Goal: Understand process/instructions: Learn about a topic

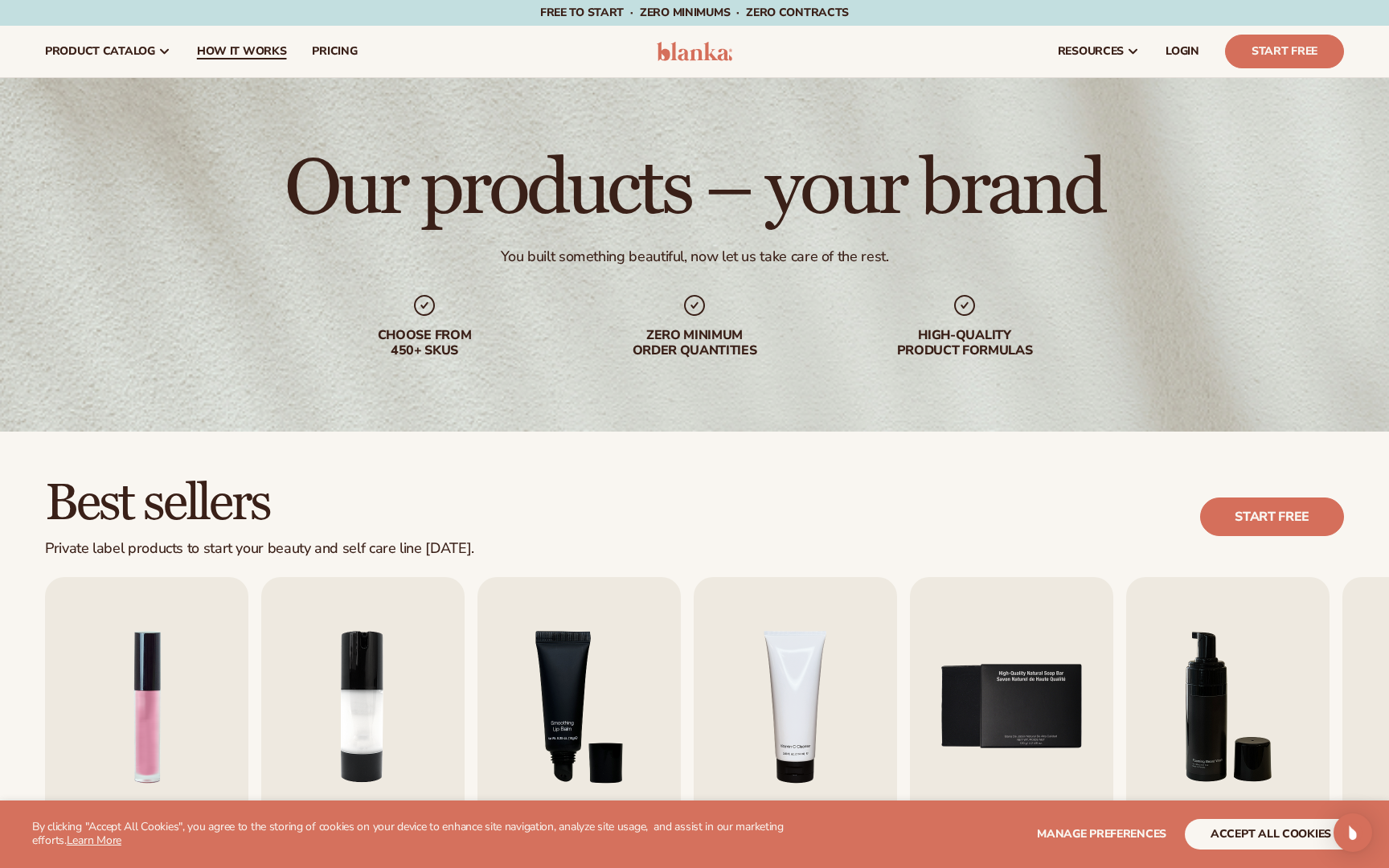
click at [246, 58] on span "How It Works" at bounding box center [242, 52] width 90 height 13
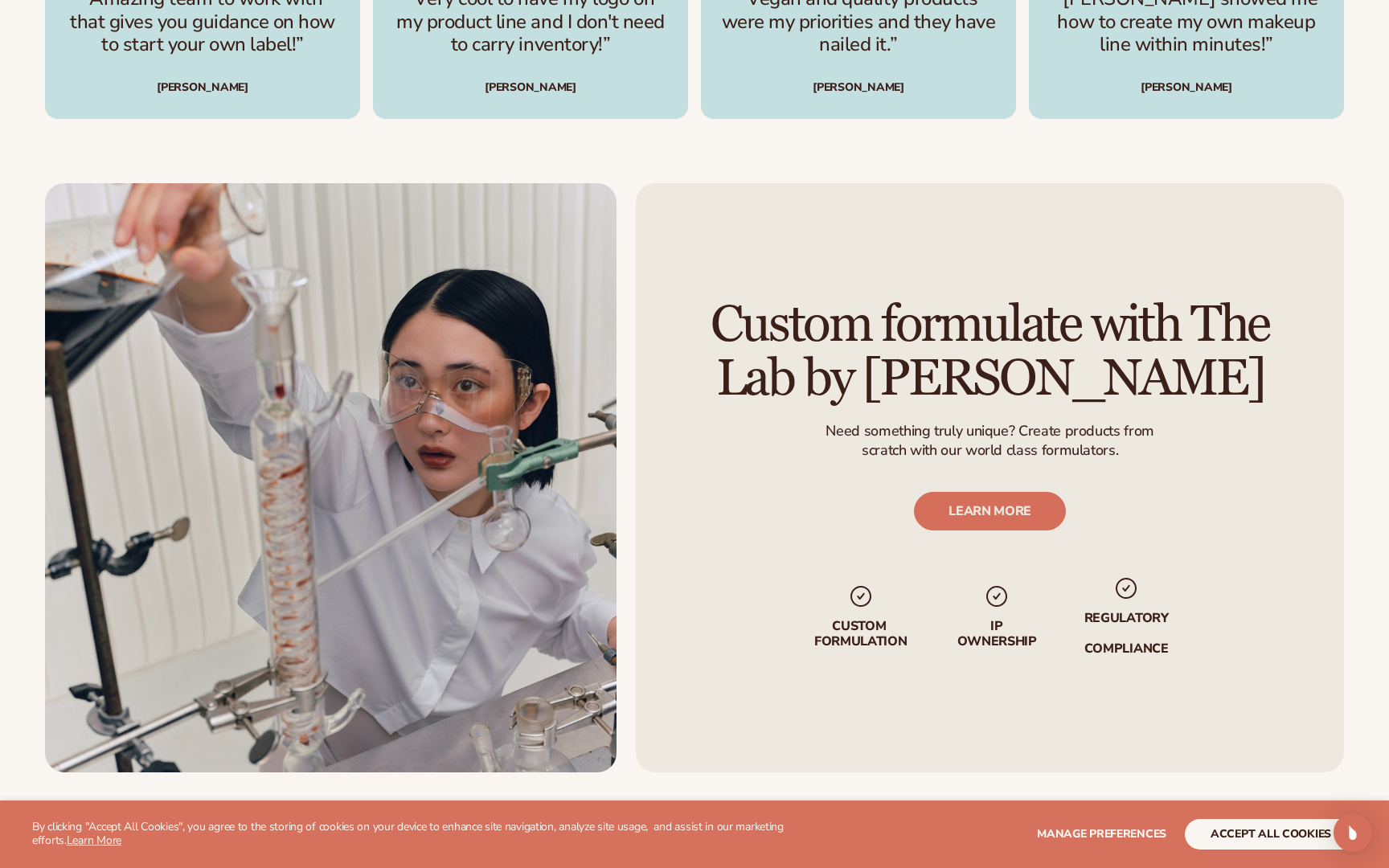
scroll to position [2850, 0]
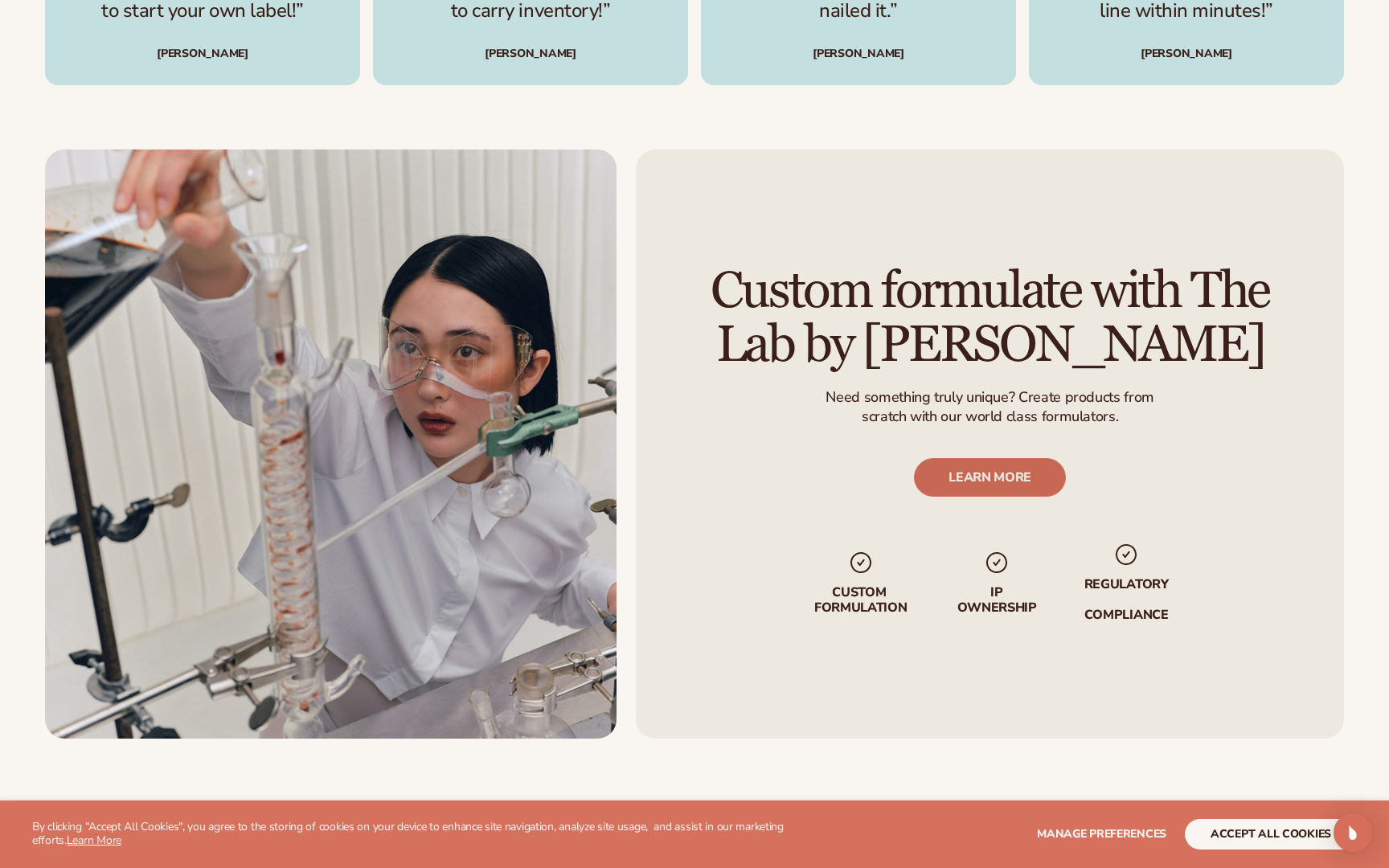
click at [1018, 478] on link "LEARN MORE" at bounding box center [989, 477] width 152 height 38
